Goal: Ask a question

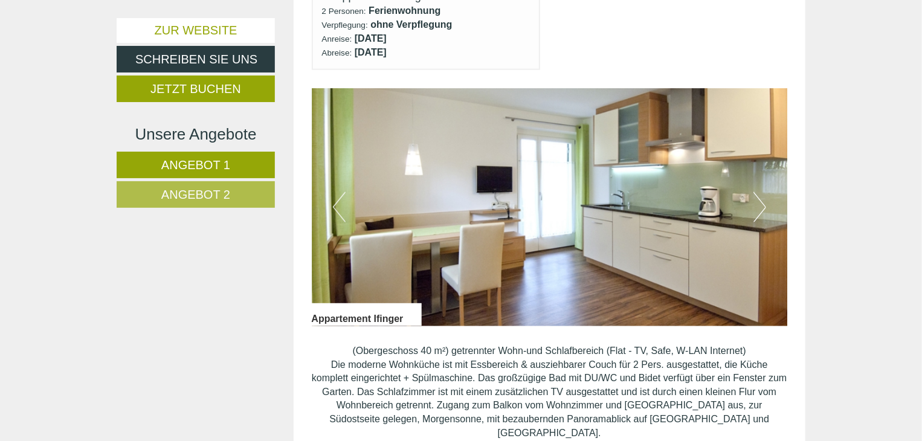
scroll to position [783, 0]
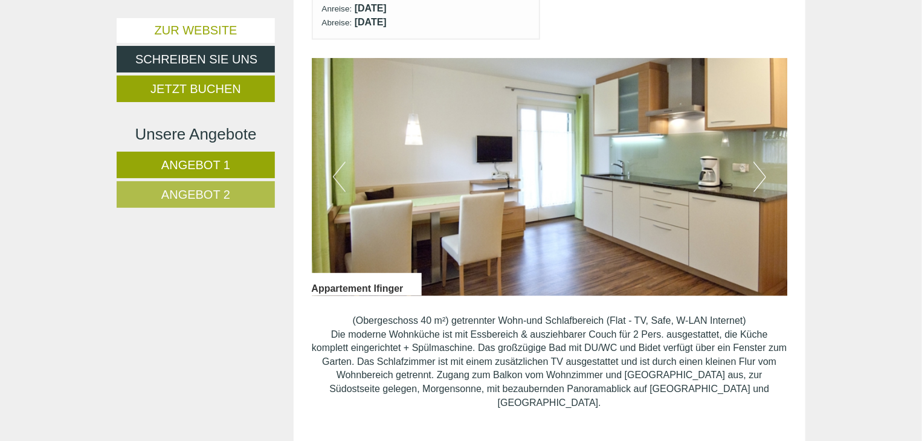
click at [762, 177] on button "Next" at bounding box center [760, 177] width 13 height 30
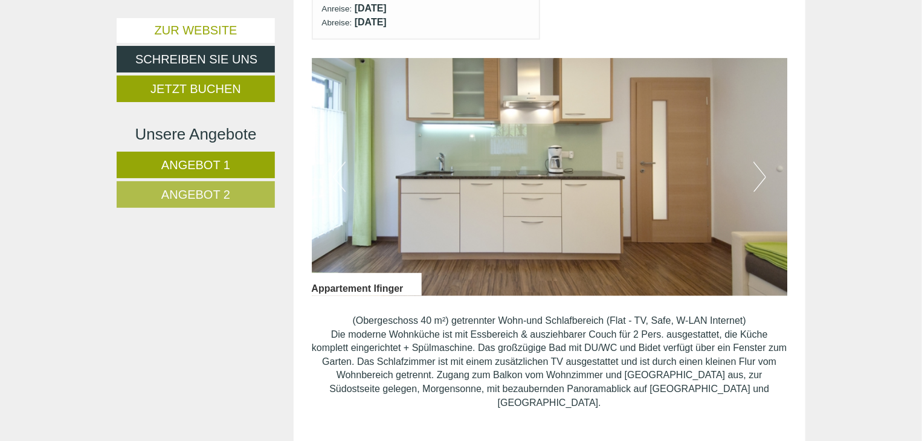
click at [762, 177] on button "Next" at bounding box center [760, 177] width 13 height 30
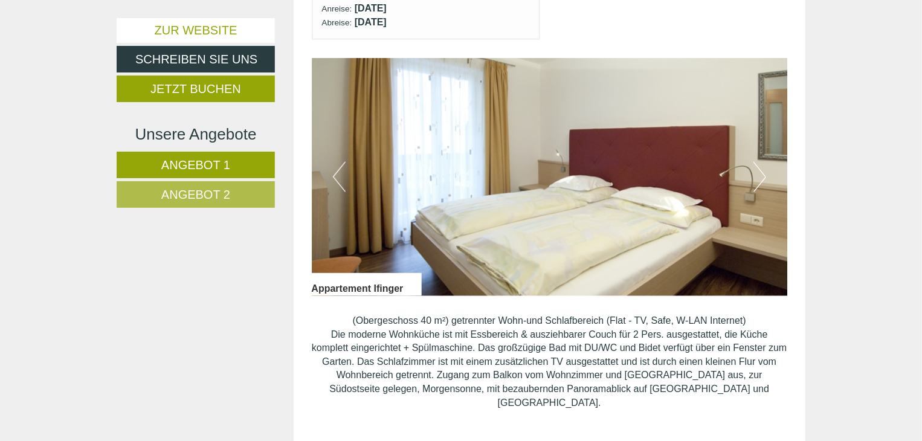
click at [762, 177] on button "Next" at bounding box center [760, 177] width 13 height 30
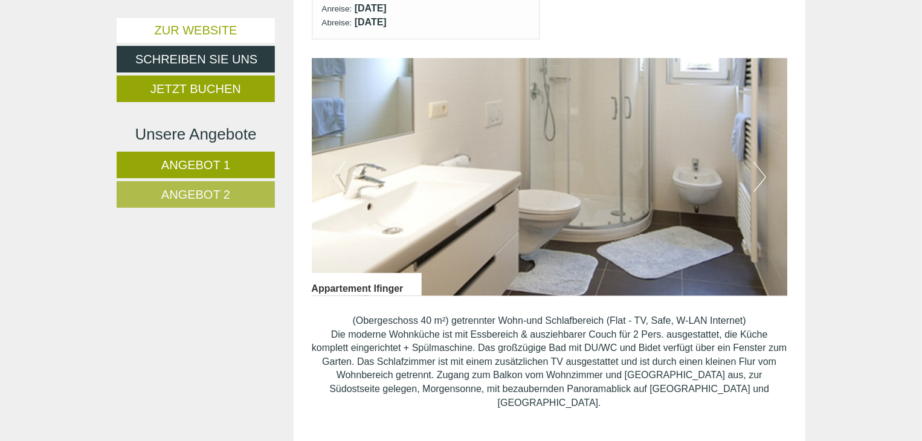
click at [762, 177] on button "Next" at bounding box center [760, 177] width 13 height 30
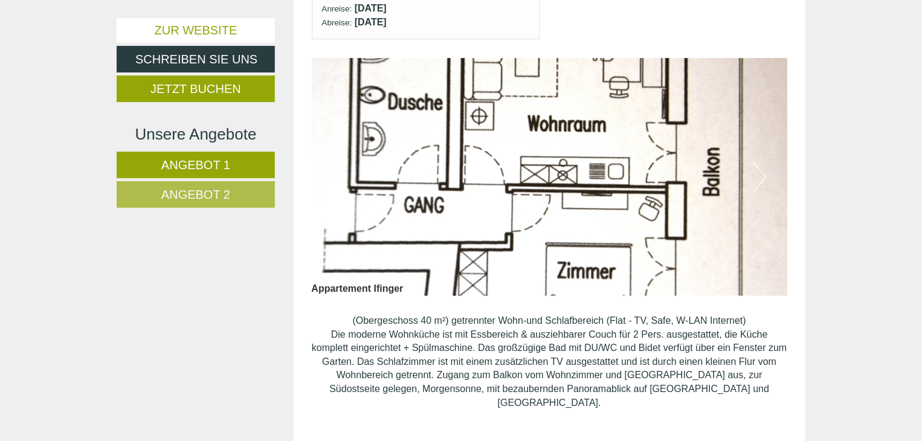
click at [762, 177] on button "Next" at bounding box center [760, 177] width 13 height 30
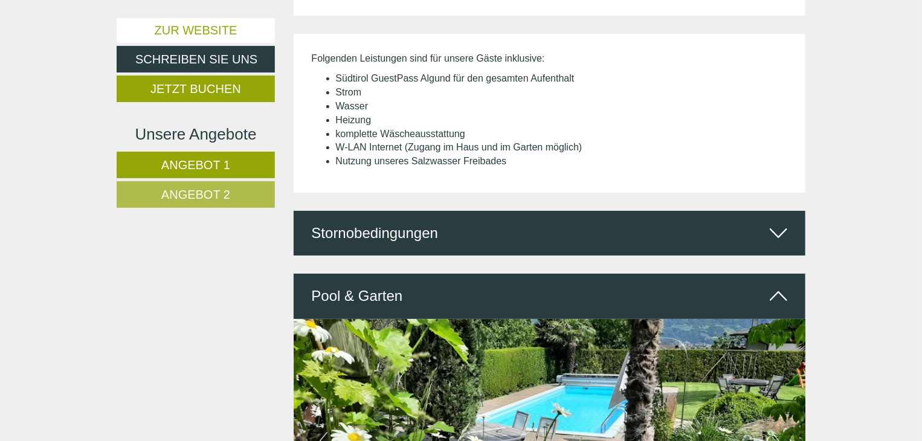
scroll to position [2350, 0]
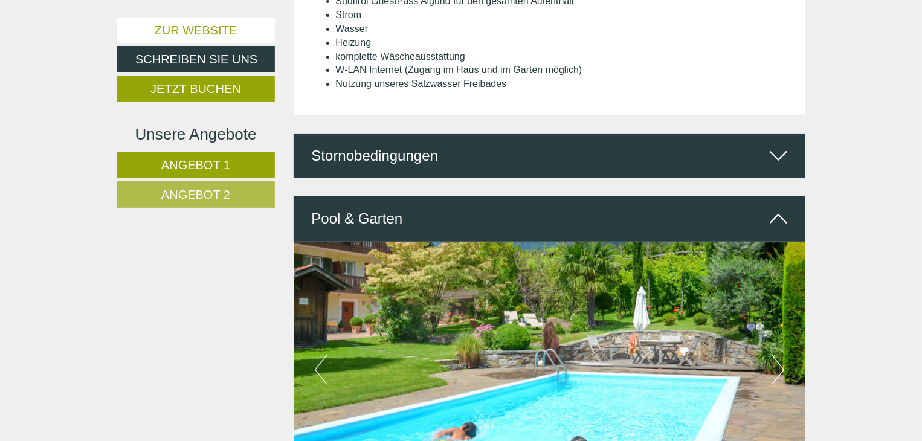
click at [780, 146] on icon at bounding box center [779, 156] width 18 height 21
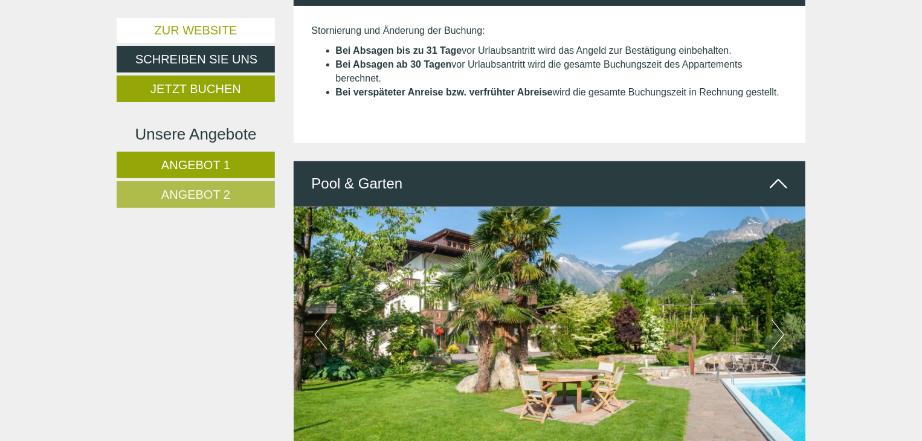
scroll to position [2524, 0]
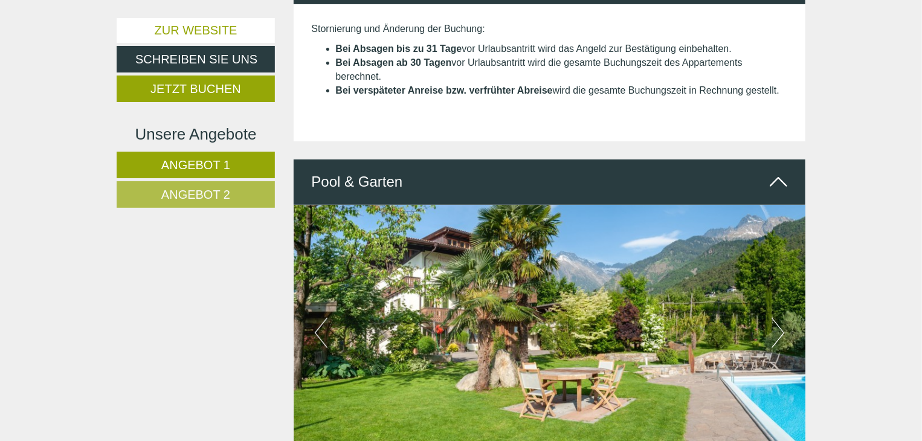
click at [773, 318] on button "Next" at bounding box center [778, 333] width 13 height 30
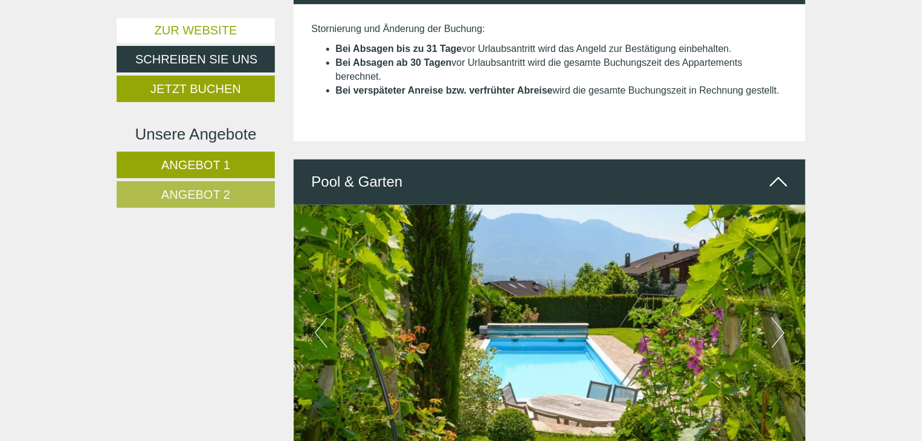
click at [773, 318] on button "Next" at bounding box center [778, 333] width 13 height 30
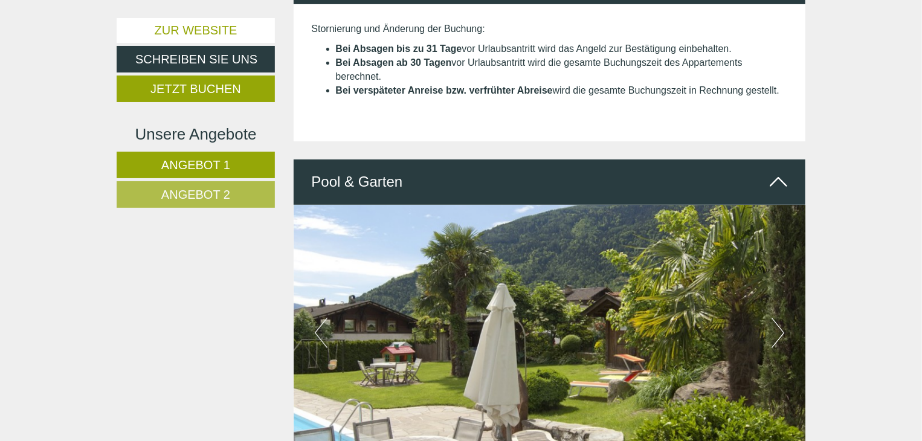
click at [773, 318] on button "Next" at bounding box center [778, 333] width 13 height 30
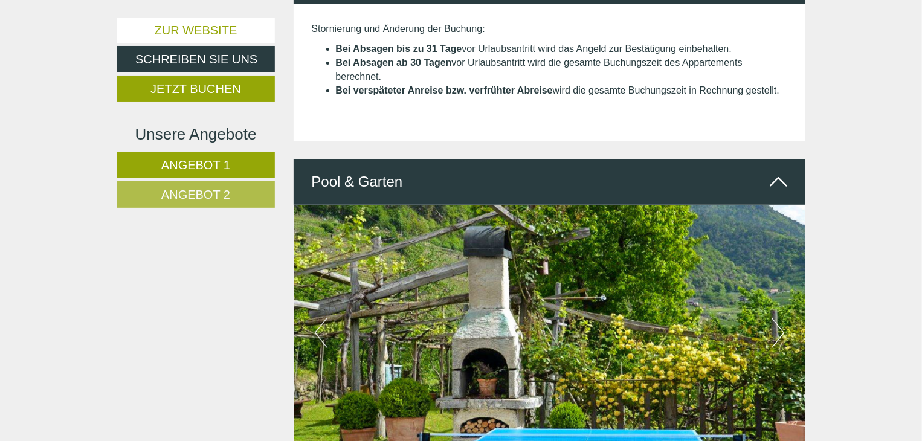
click at [773, 318] on button "Next" at bounding box center [778, 333] width 13 height 30
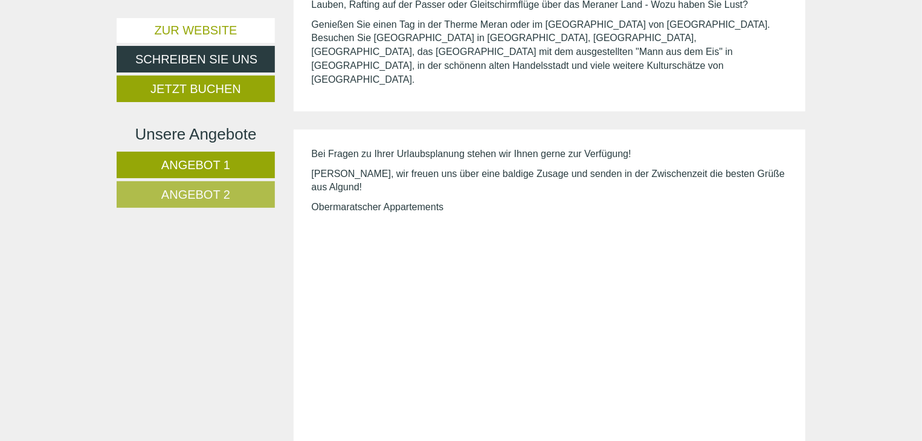
scroll to position [3699, 0]
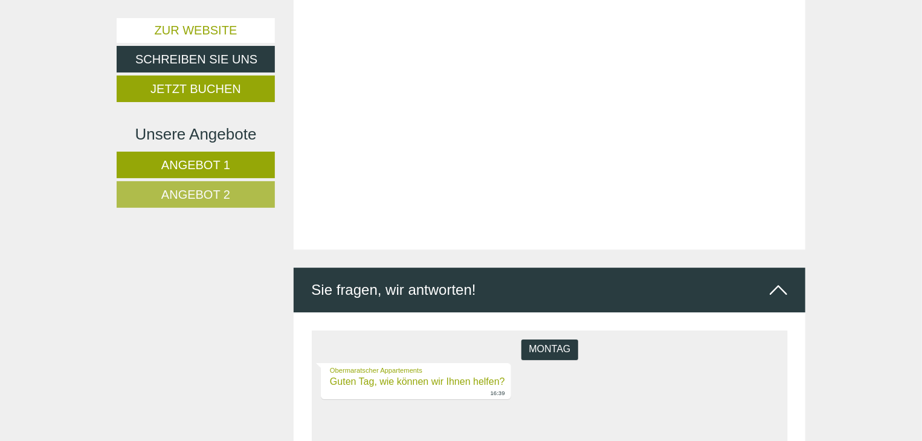
scroll to position [4135, 0]
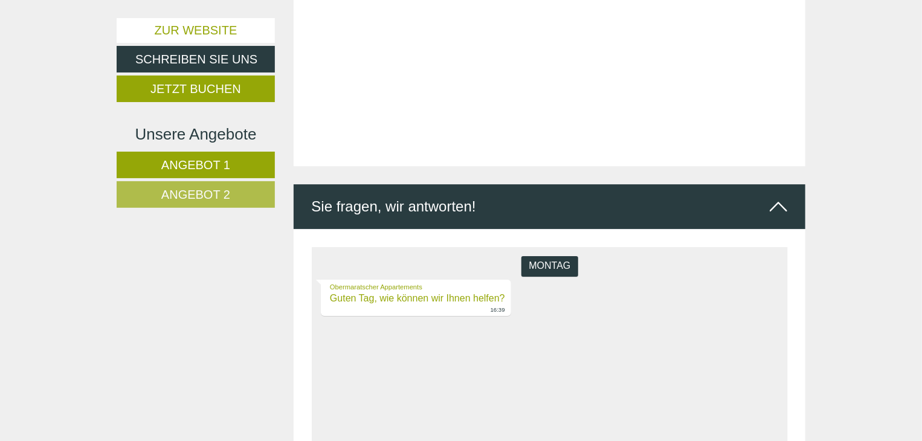
drag, startPoint x: 311, startPoint y: 583, endPoint x: 359, endPoint y: 573, distance: 48.8
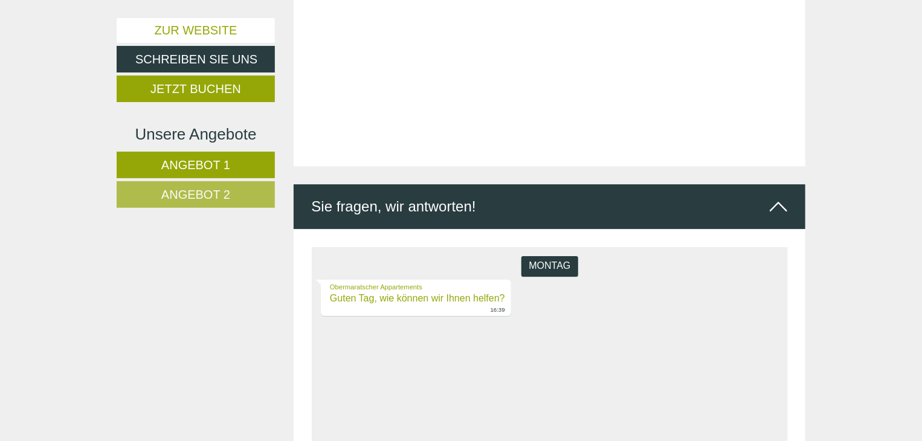
type textarea "**********"
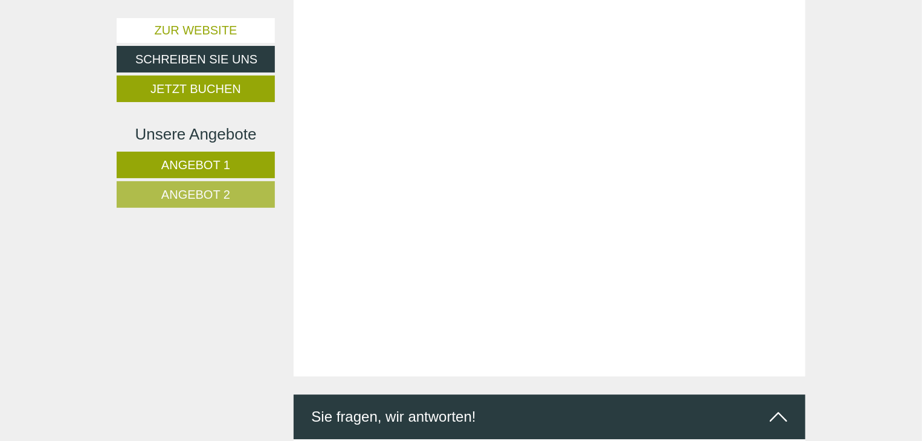
scroll to position [3917, 0]
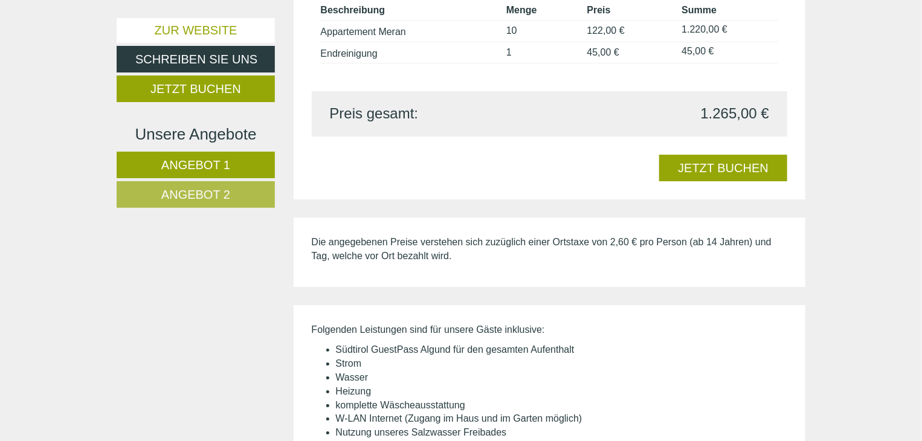
scroll to position [2133, 0]
